Goal: Task Accomplishment & Management: Complete application form

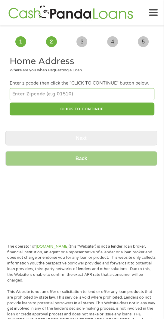
click at [75, 93] on input "number" at bounding box center [82, 94] width 144 height 12
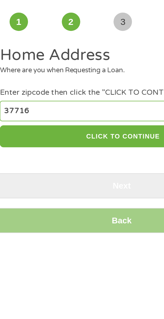
type input "37716"
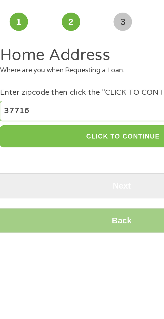
click at [90, 110] on button "CLICK TO CONTINUE" at bounding box center [82, 109] width 144 height 13
type input "37716"
type input "[PERSON_NAME]"
select select "[US_STATE]"
